Goal: Navigation & Orientation: Find specific page/section

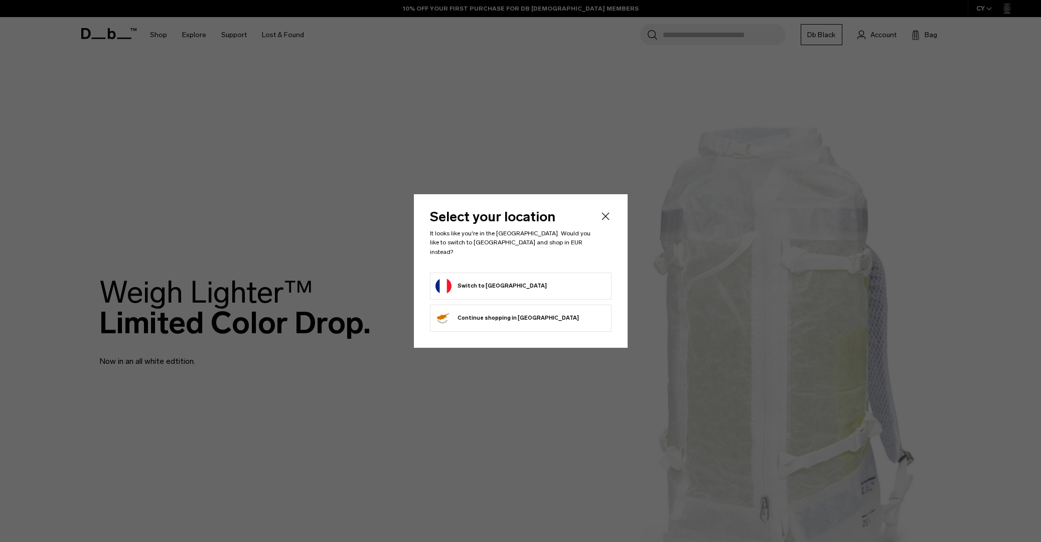
click at [539, 284] on form "Switch to France" at bounding box center [521, 286] width 171 height 16
click at [473, 281] on button "Switch to France" at bounding box center [491, 286] width 111 height 16
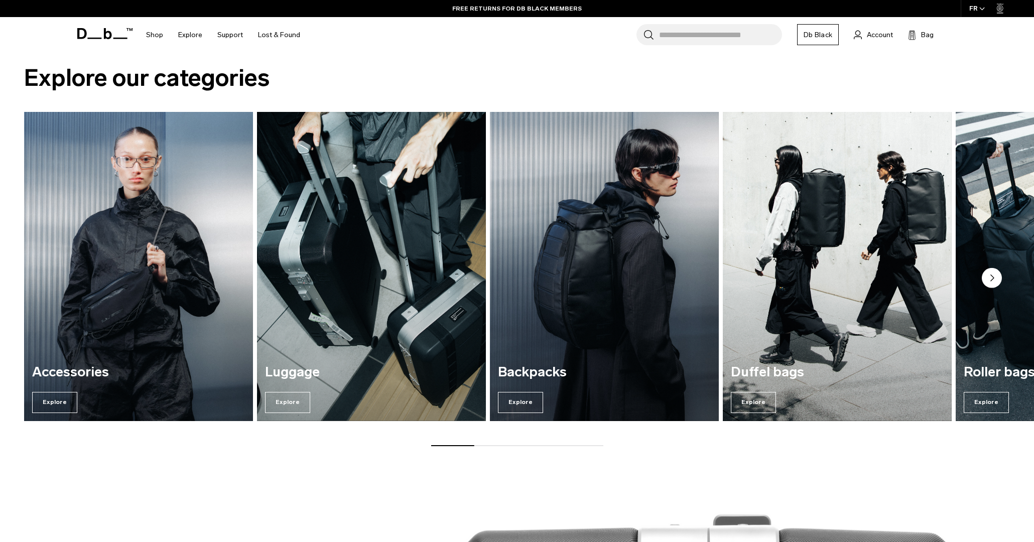
scroll to position [953, 0]
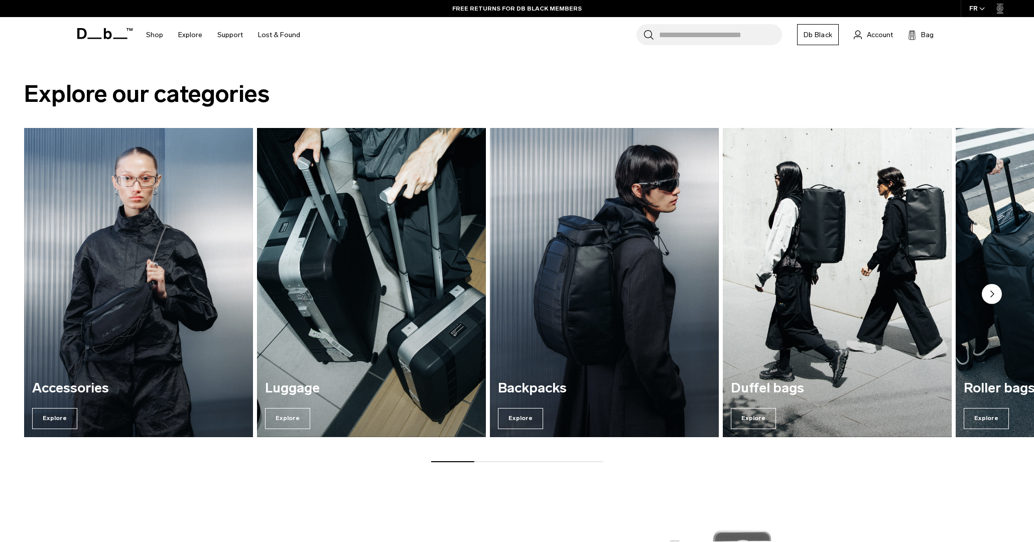
click at [1001, 291] on circle "Next slide" at bounding box center [992, 294] width 20 height 20
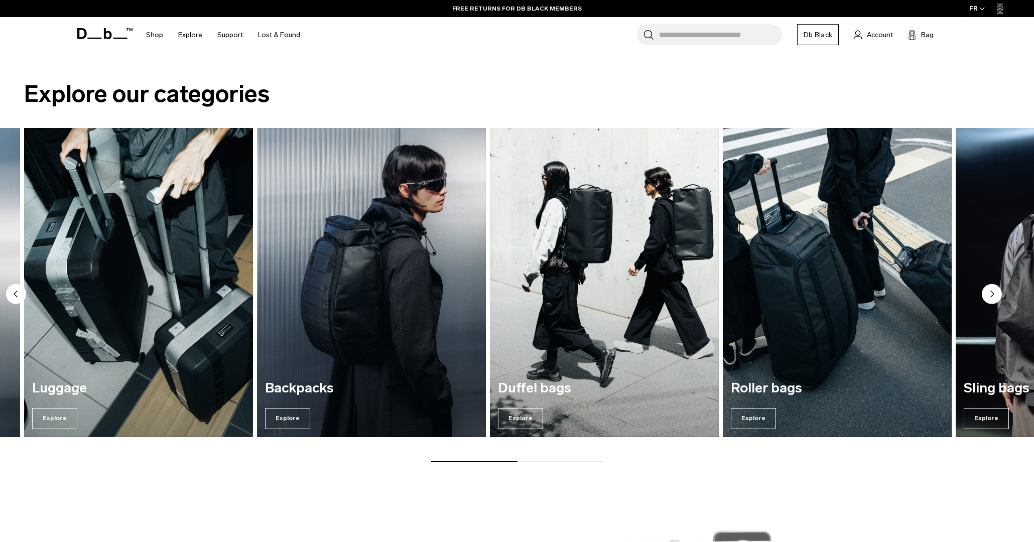
click at [1000, 291] on circle "Next slide" at bounding box center [992, 294] width 20 height 20
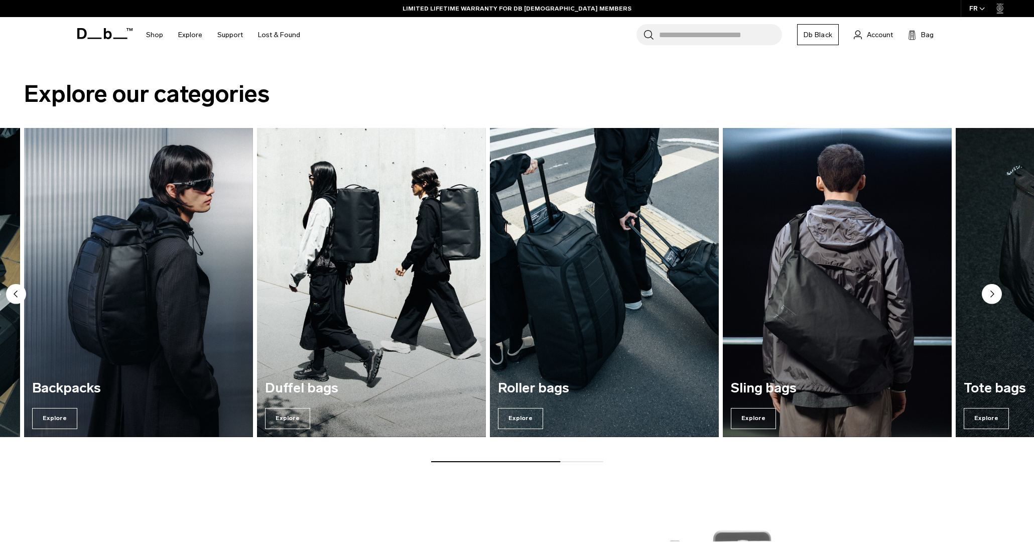
click at [1000, 291] on circle "Next slide" at bounding box center [992, 294] width 20 height 20
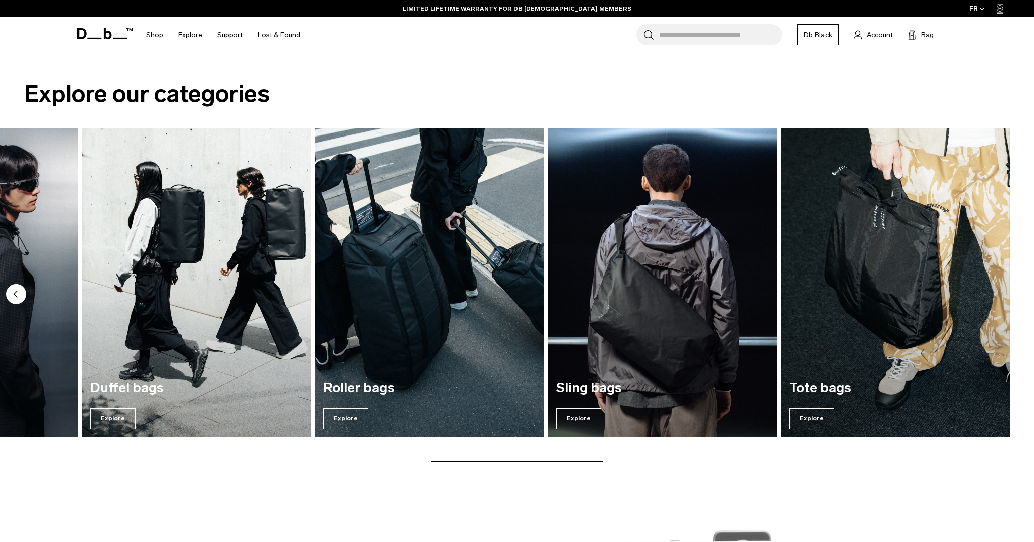
click at [1000, 291] on img "7 / 7" at bounding box center [895, 282] width 229 height 309
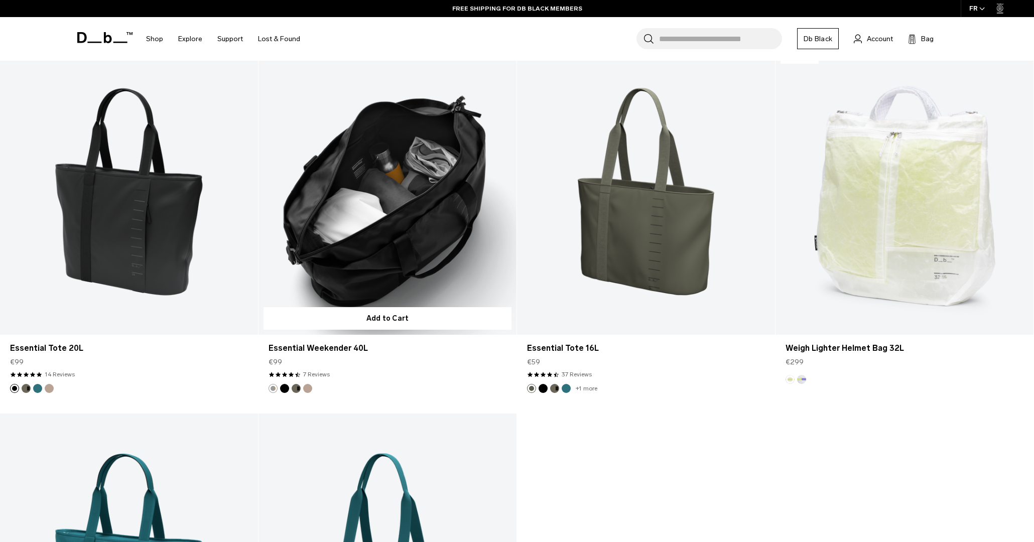
scroll to position [1355, 0]
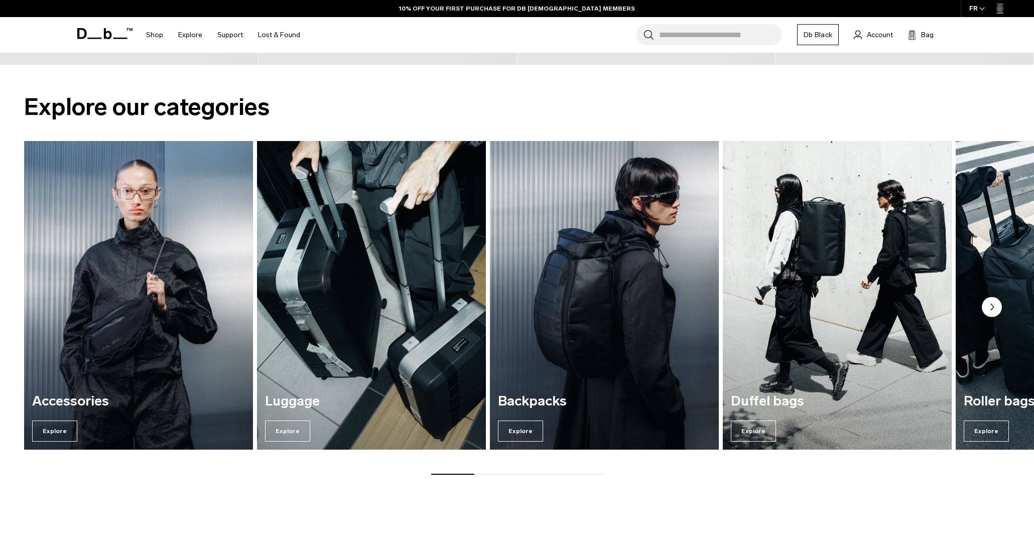
scroll to position [953, 0]
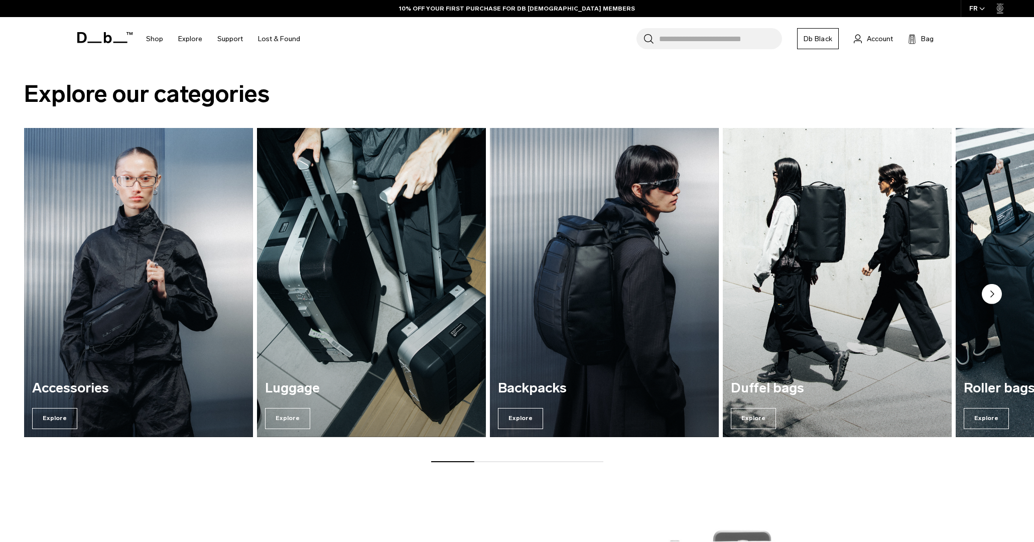
click at [847, 262] on img "4 / 7" at bounding box center [837, 282] width 236 height 318
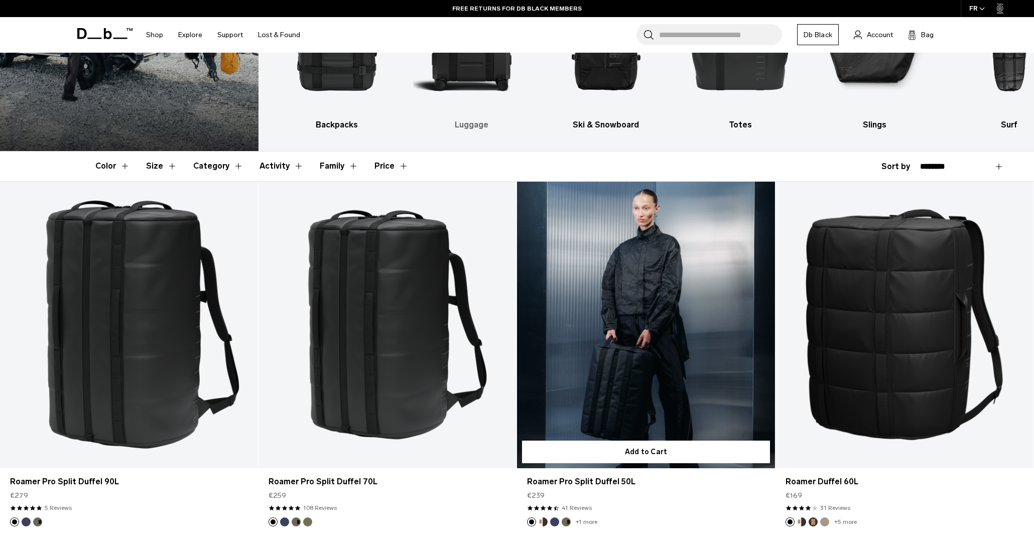
scroll to position [50, 0]
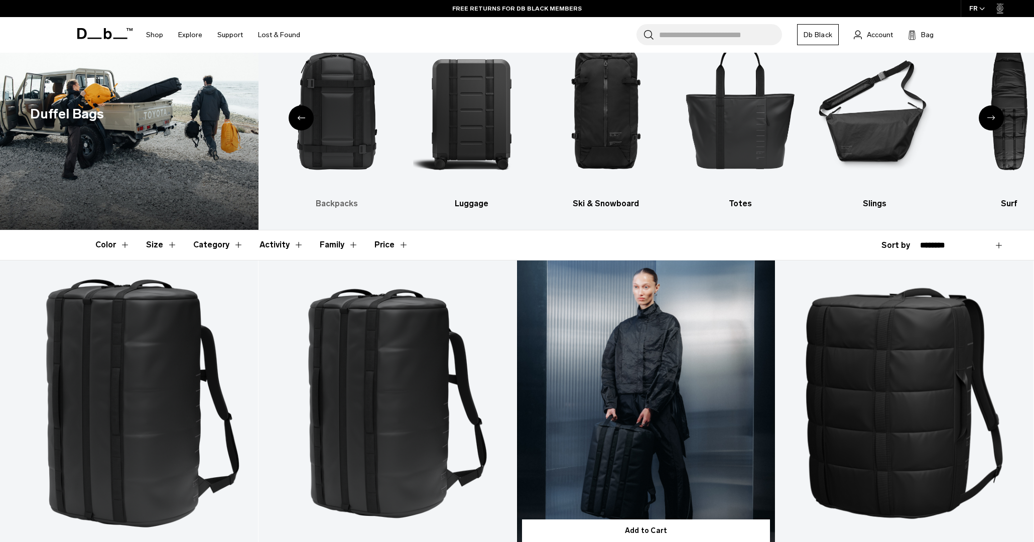
click at [335, 130] on img "2 / 10" at bounding box center [337, 105] width 117 height 175
